Goal: Information Seeking & Learning: Learn about a topic

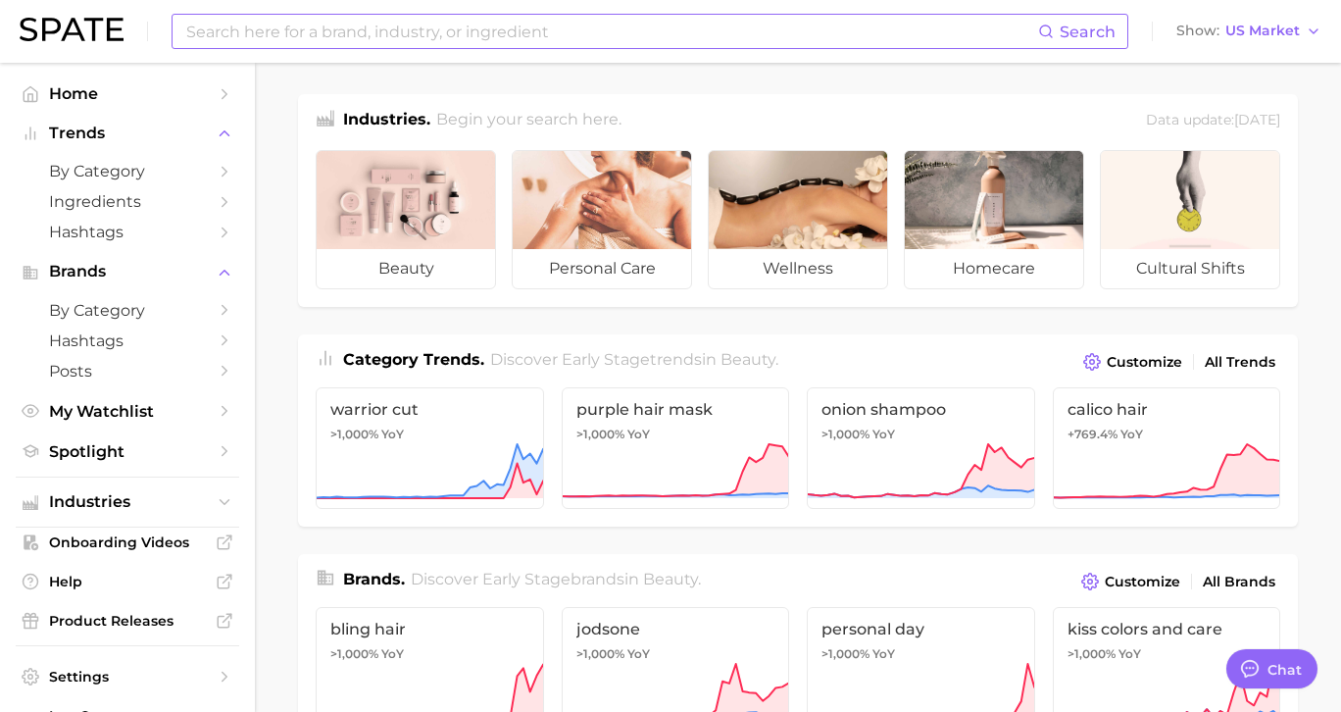
click at [353, 38] on input at bounding box center [611, 31] width 854 height 33
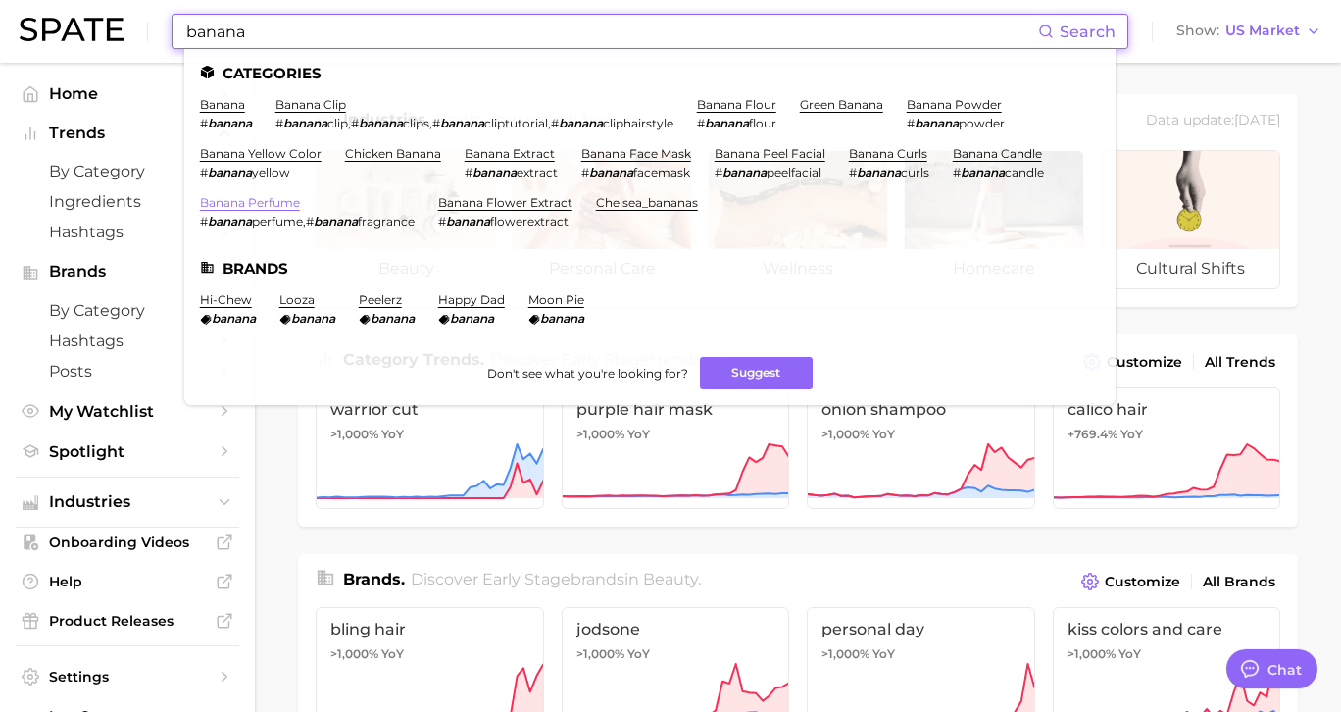
type input "banana"
click at [283, 206] on link "banana perfume" at bounding box center [250, 202] width 100 height 15
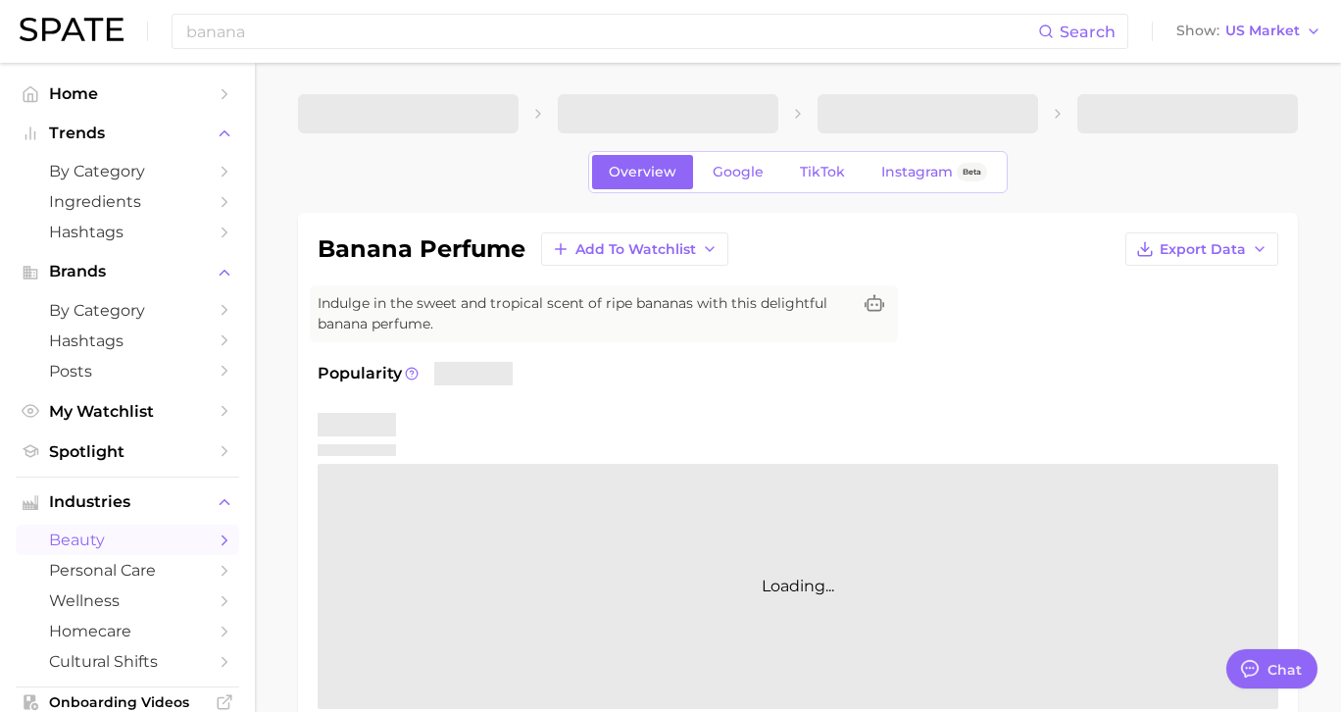
type textarea "x"
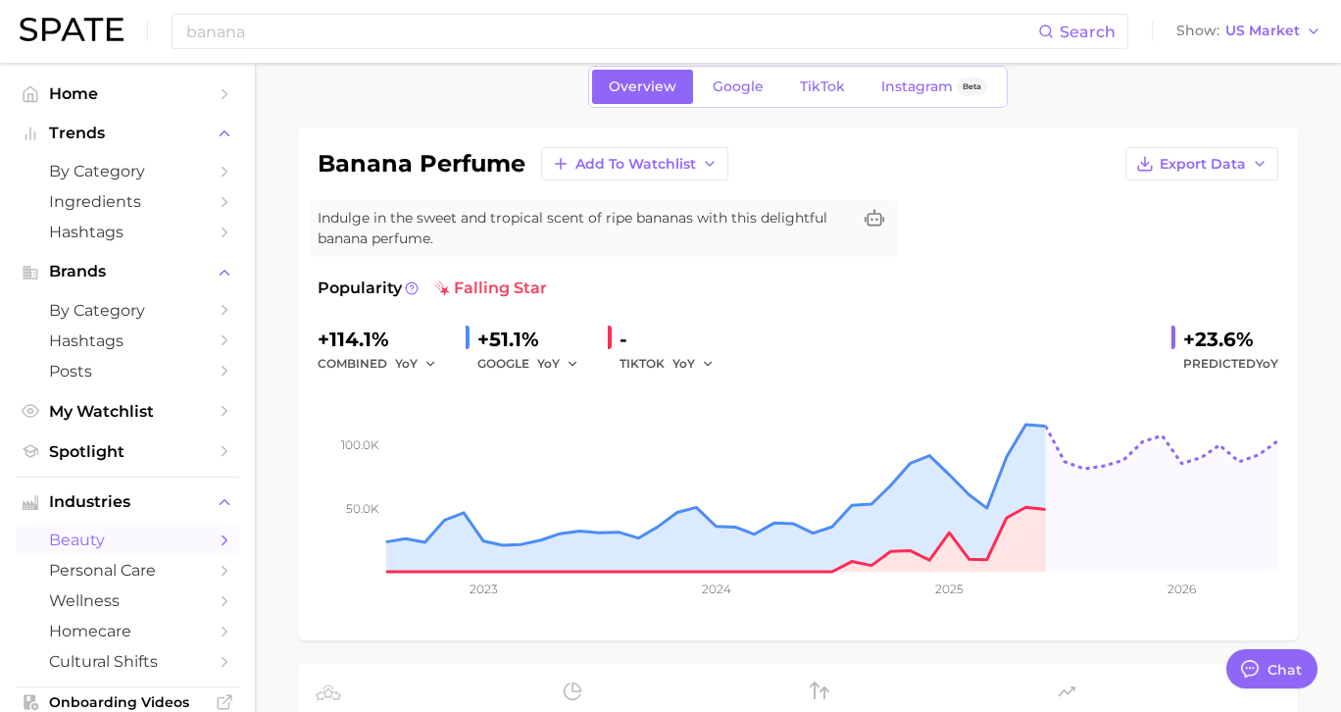
scroll to position [79, 0]
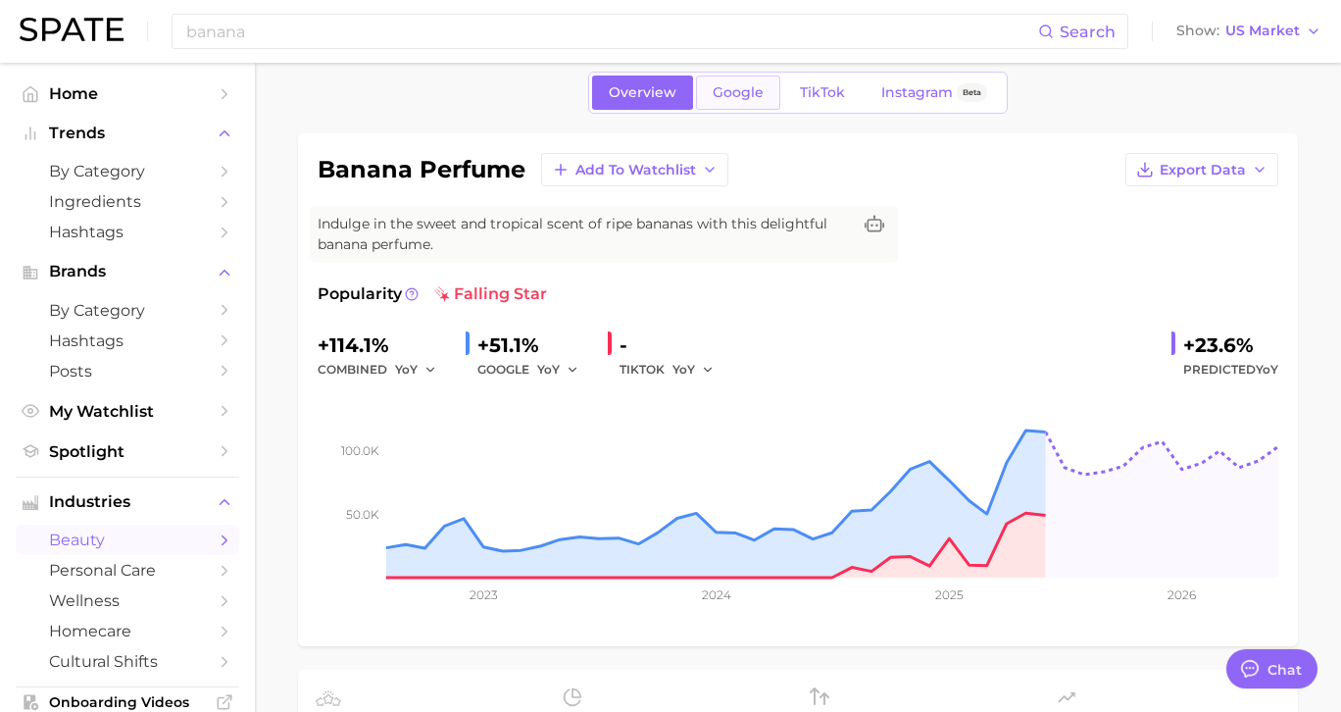
click at [733, 92] on span "Google" at bounding box center [738, 92] width 51 height 17
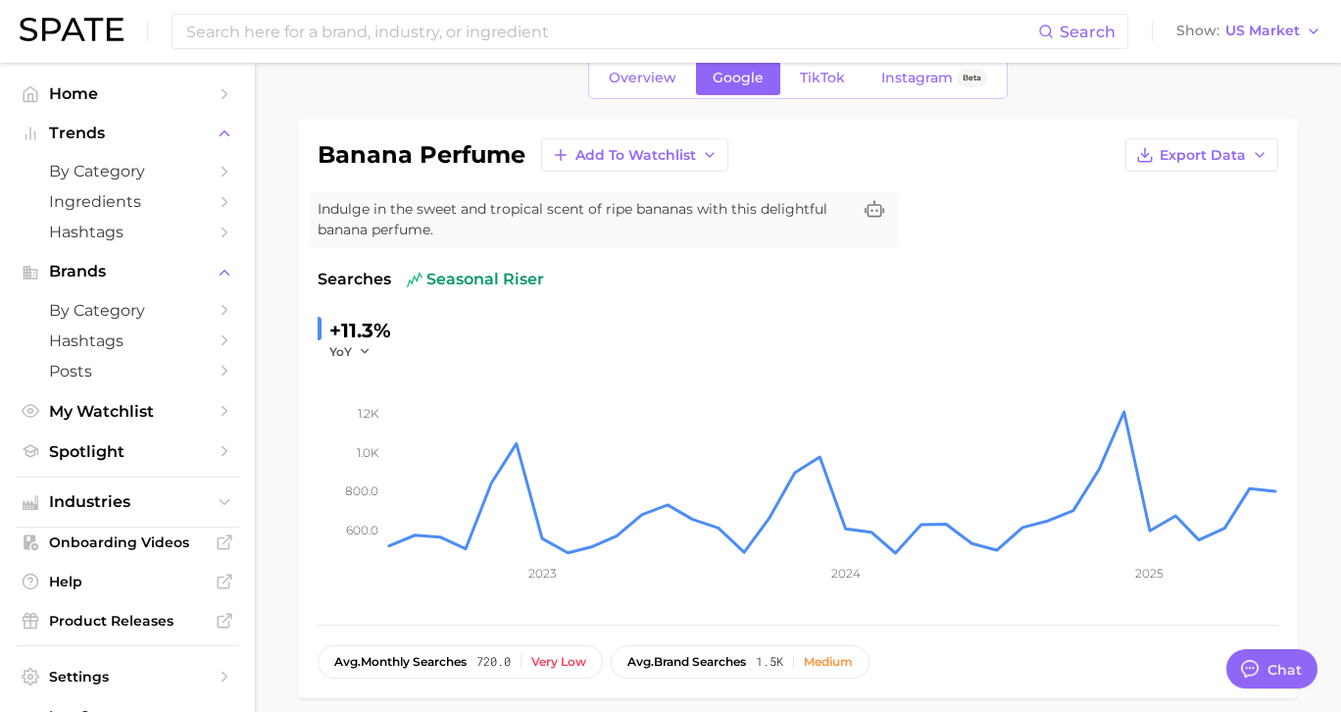
scroll to position [61, 0]
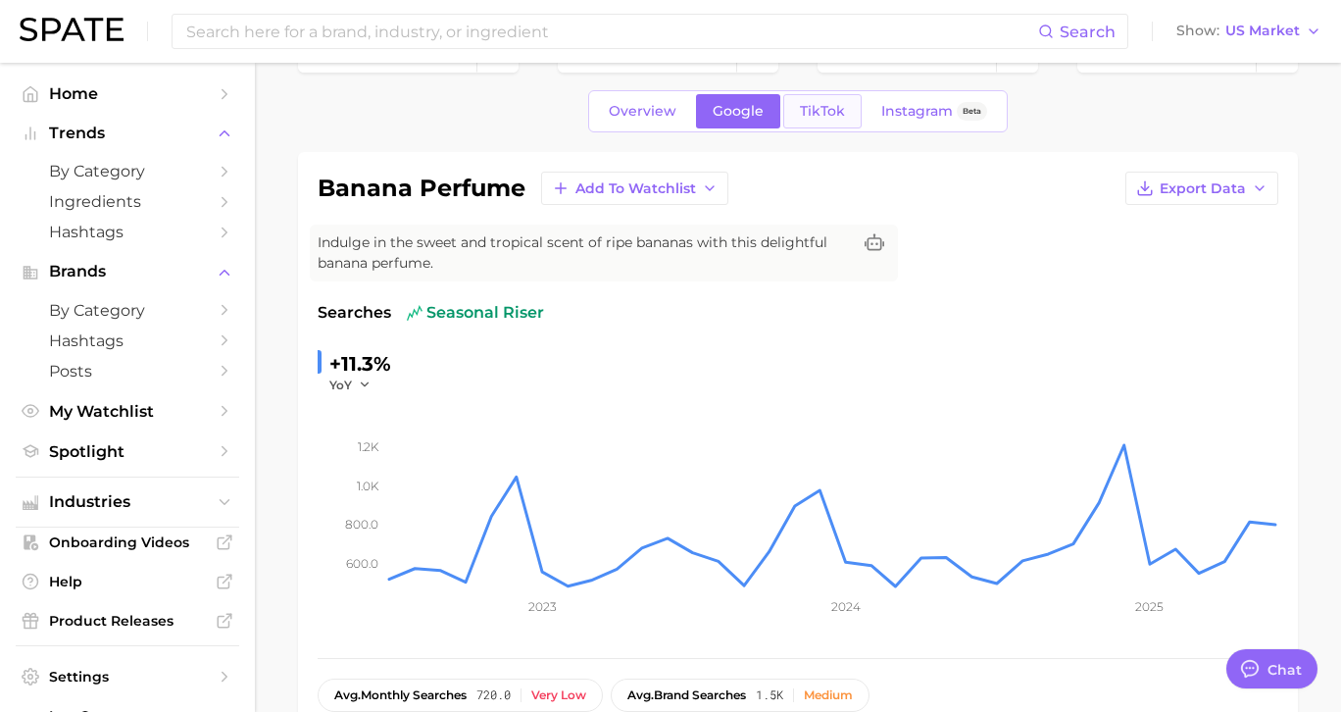
click at [829, 123] on link "TikTok" at bounding box center [822, 111] width 78 height 34
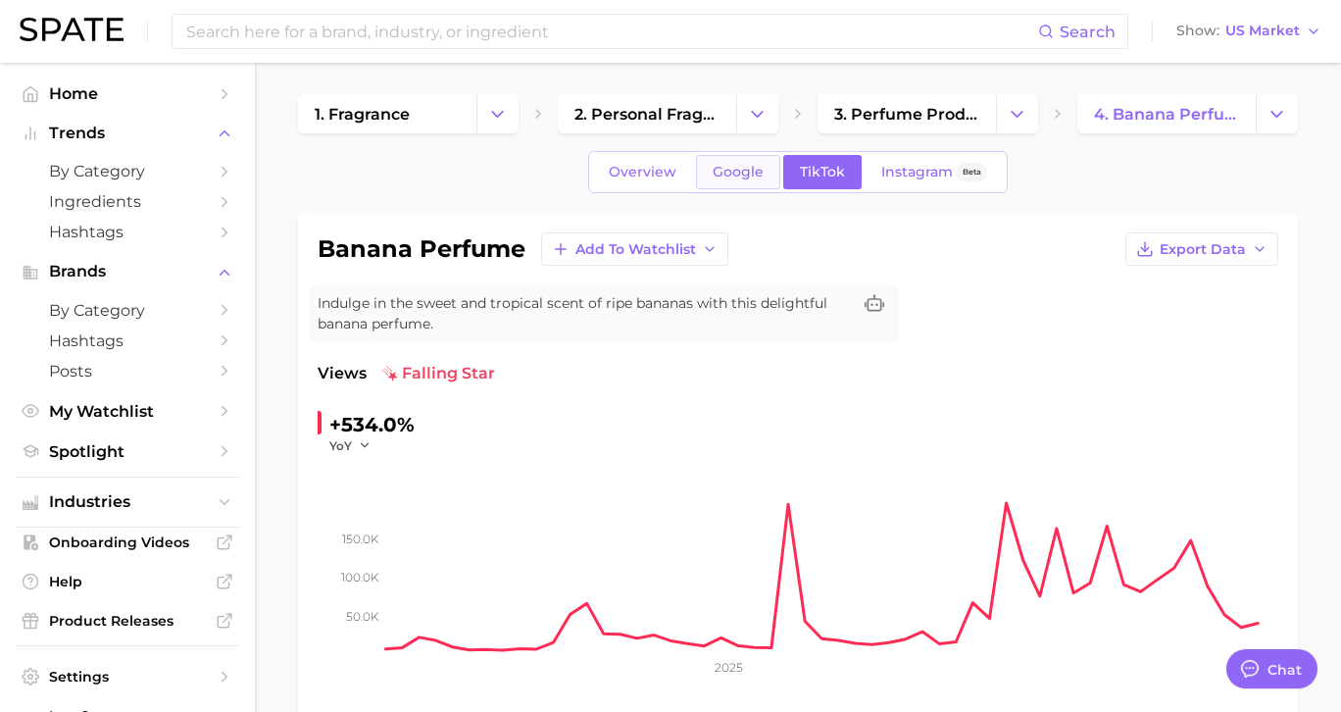
click at [752, 167] on span "Google" at bounding box center [738, 172] width 51 height 17
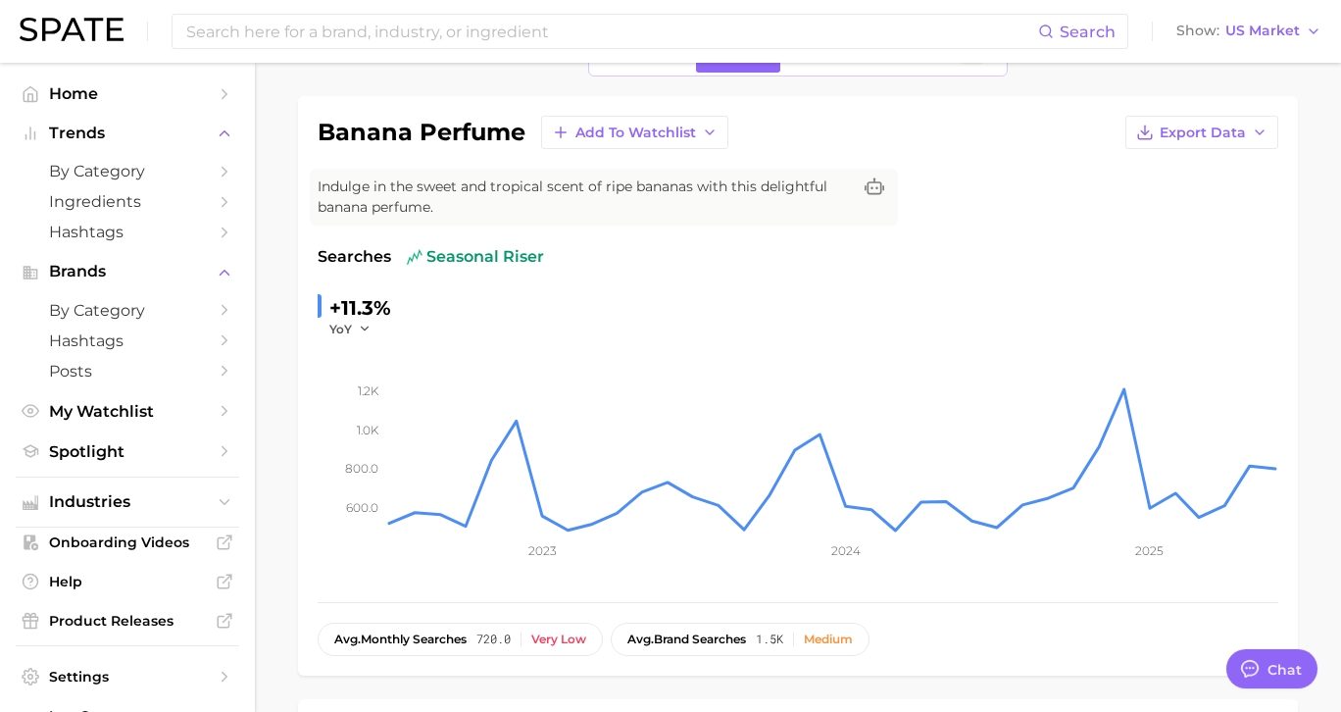
scroll to position [34, 0]
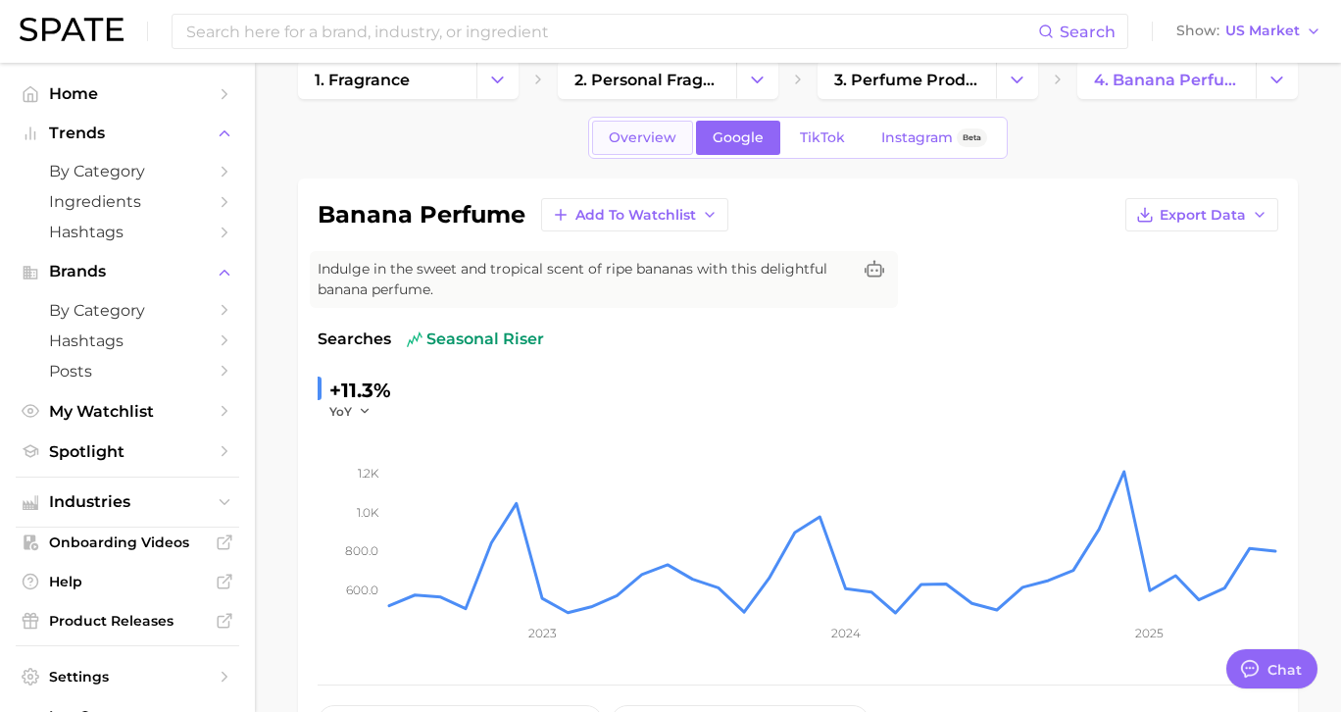
click at [634, 129] on span "Overview" at bounding box center [643, 137] width 68 height 17
